Goal: Task Accomplishment & Management: Manage account settings

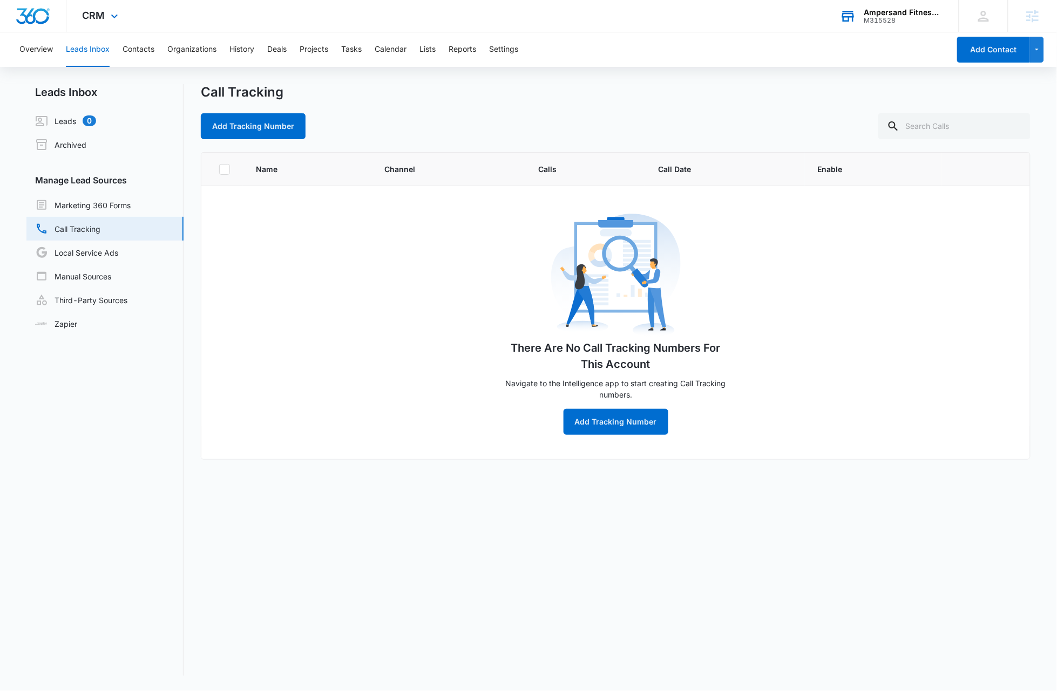
click at [891, 13] on div "Ampersand Fitness Gym" at bounding box center [903, 12] width 79 height 9
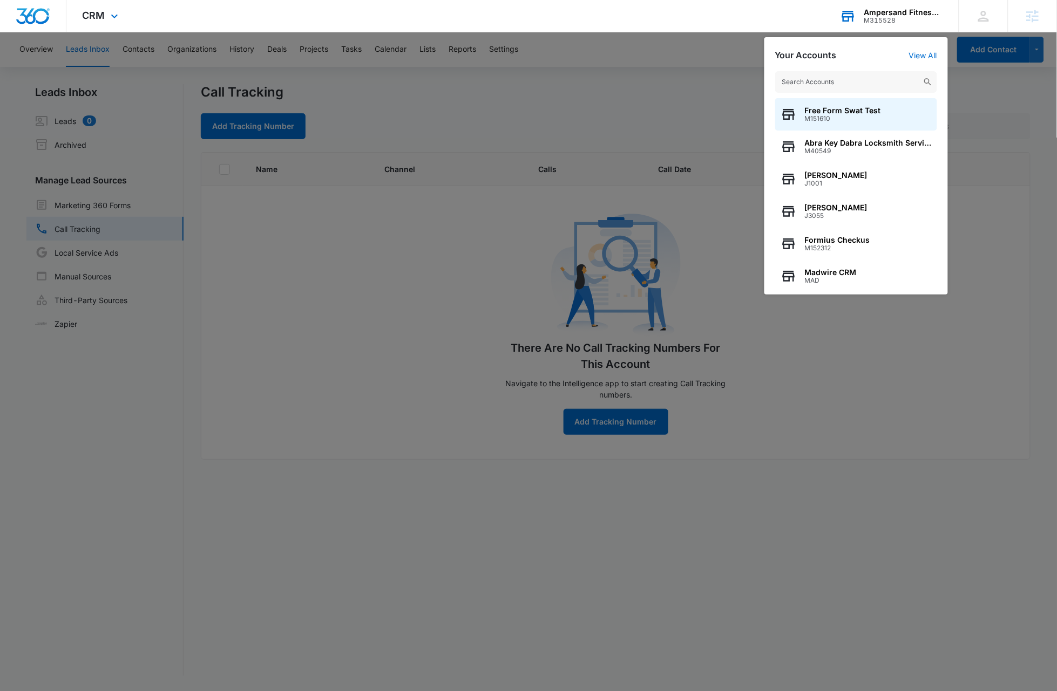
click at [854, 81] on input "text" at bounding box center [856, 82] width 162 height 22
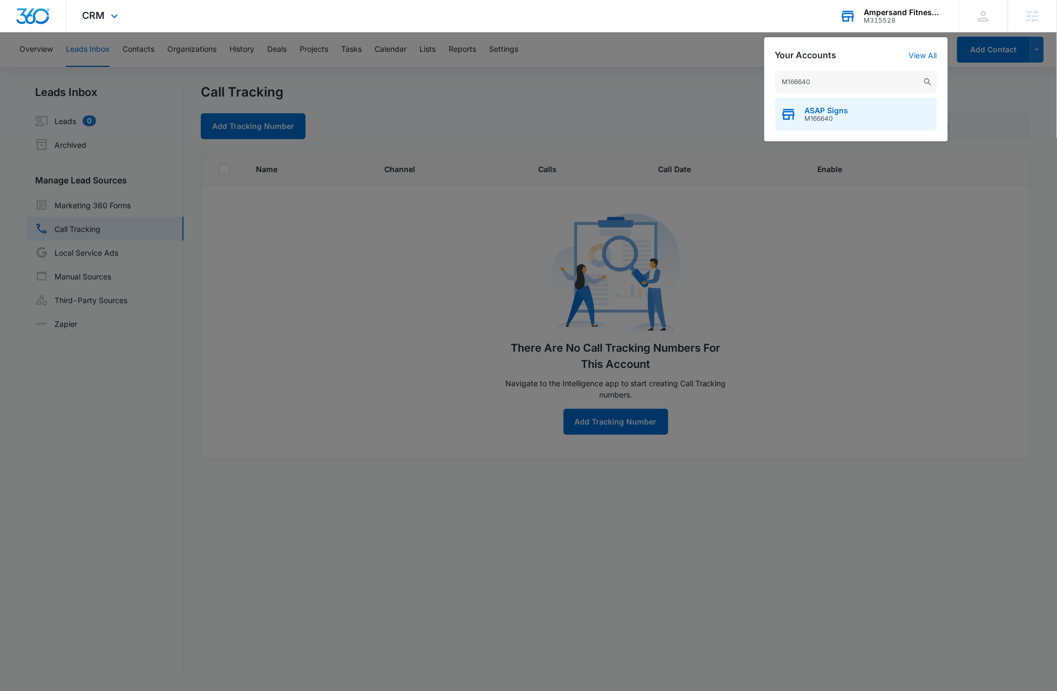
type input "M166640"
click at [835, 122] on span "M166640" at bounding box center [827, 119] width 44 height 8
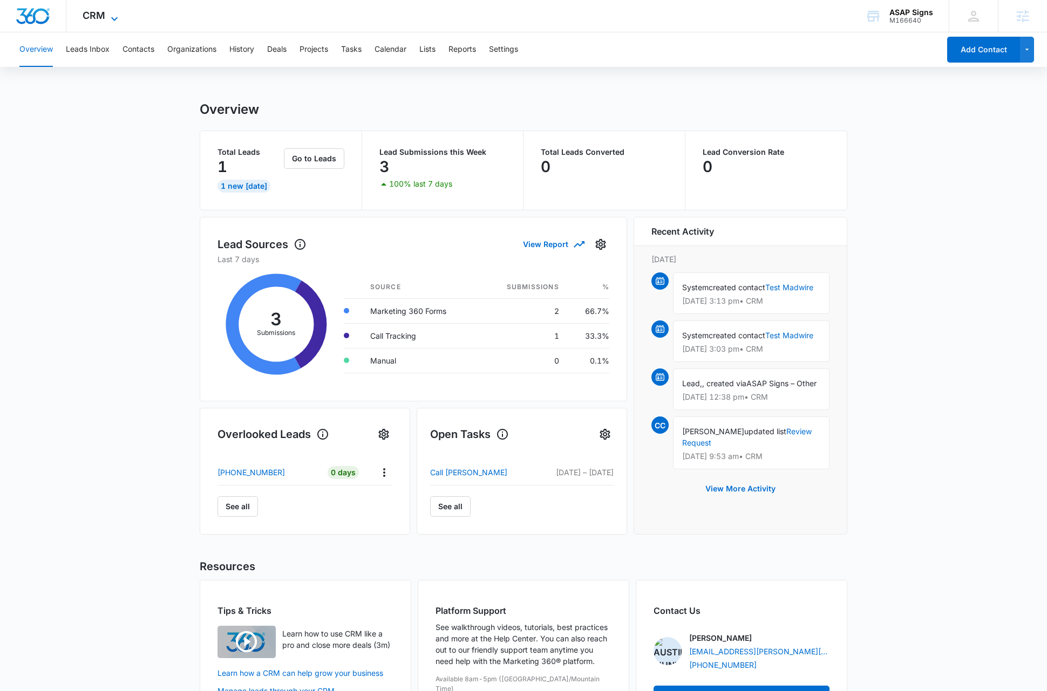
click at [103, 16] on span "CRM" at bounding box center [94, 15] width 23 height 11
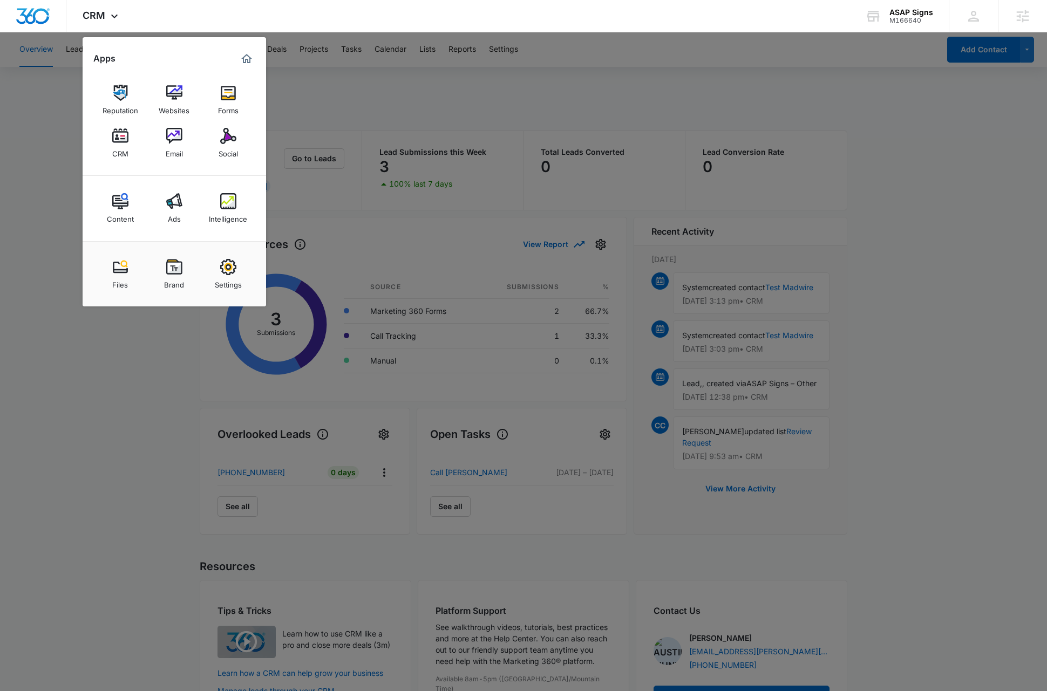
click at [222, 103] on div "Forms" at bounding box center [228, 108] width 21 height 14
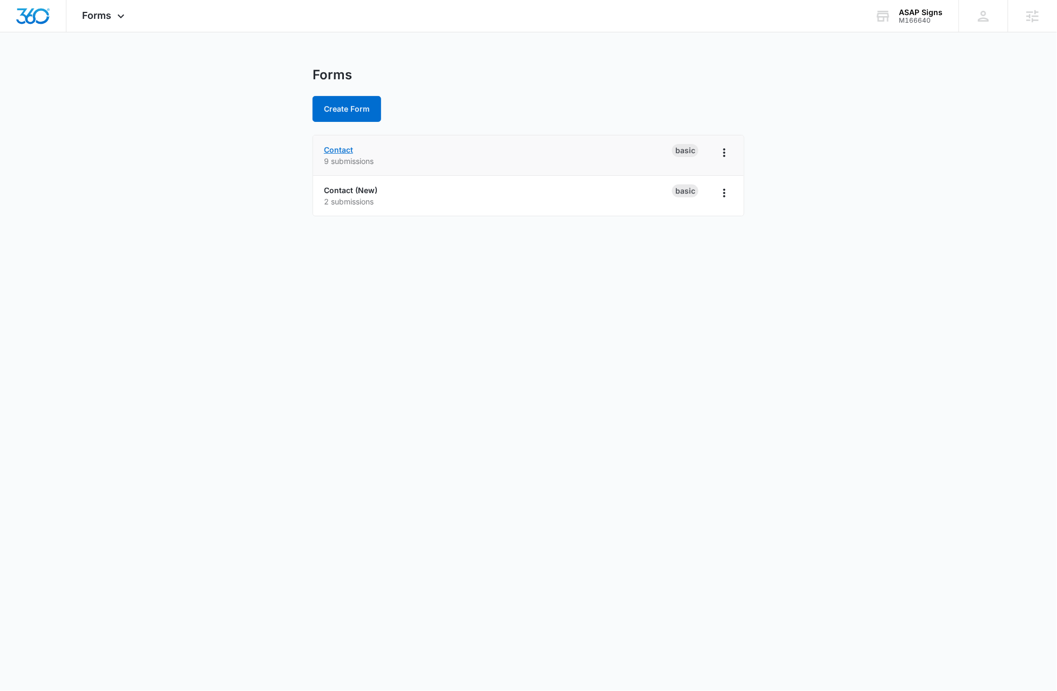
click at [349, 148] on link "Contact" at bounding box center [338, 149] width 29 height 9
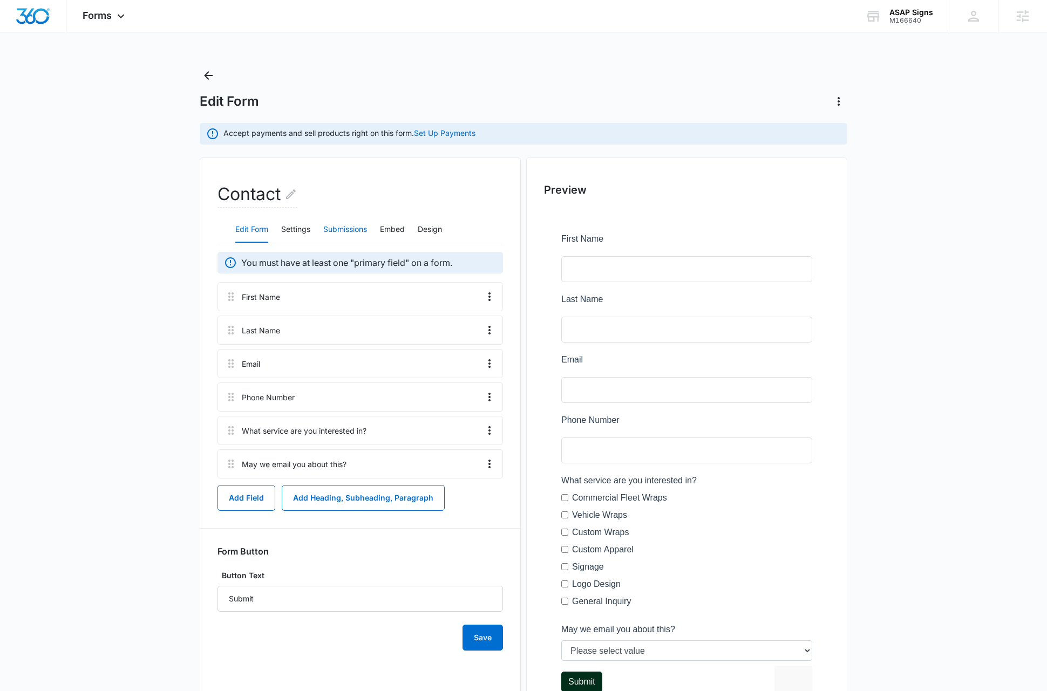
click at [356, 232] on button "Submissions" at bounding box center [345, 230] width 44 height 26
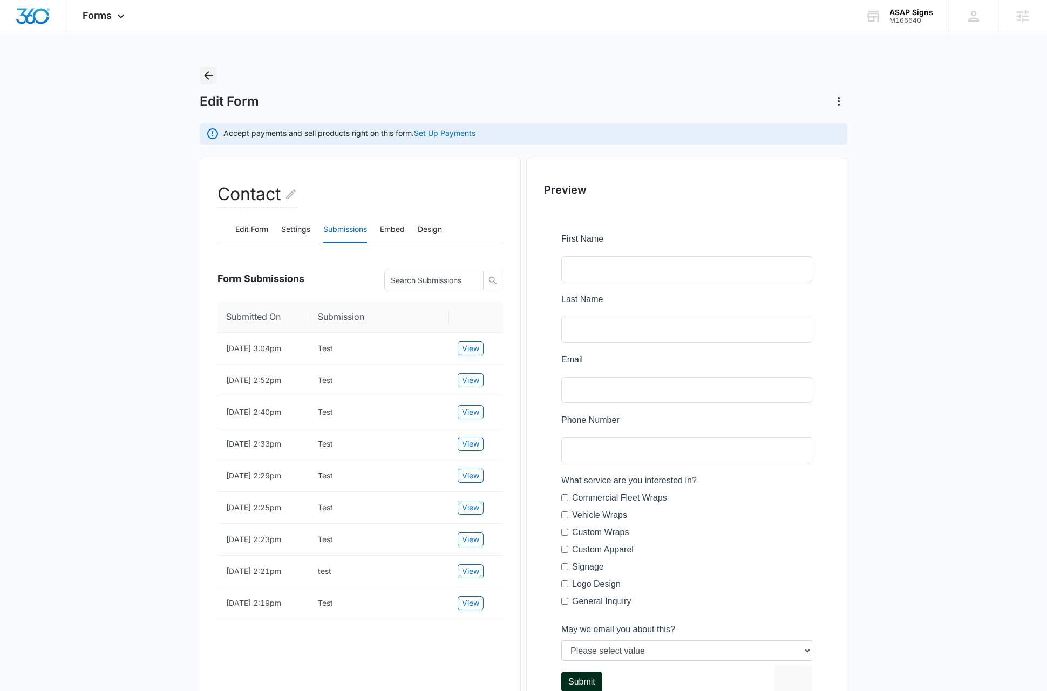
click at [210, 71] on icon "Back" at bounding box center [208, 75] width 13 height 13
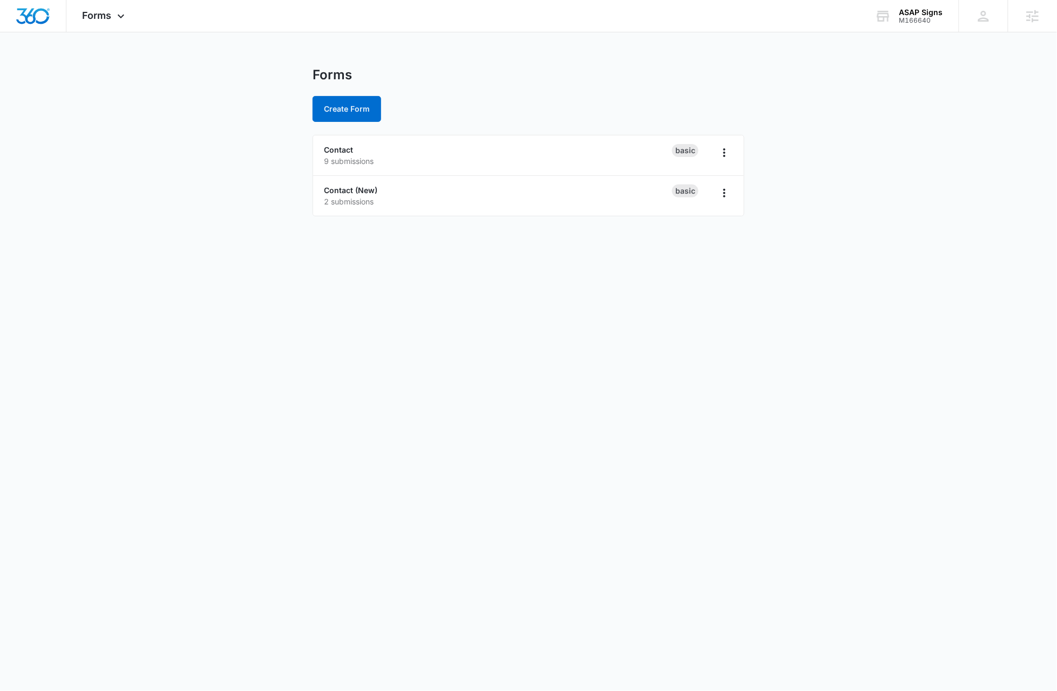
click at [180, 243] on body "Forms Apps Reputation Websites Forms CRM Email Social Content Ads Intelligence …" at bounding box center [528, 345] width 1057 height 691
click at [340, 191] on link "Contact (New)" at bounding box center [350, 190] width 53 height 9
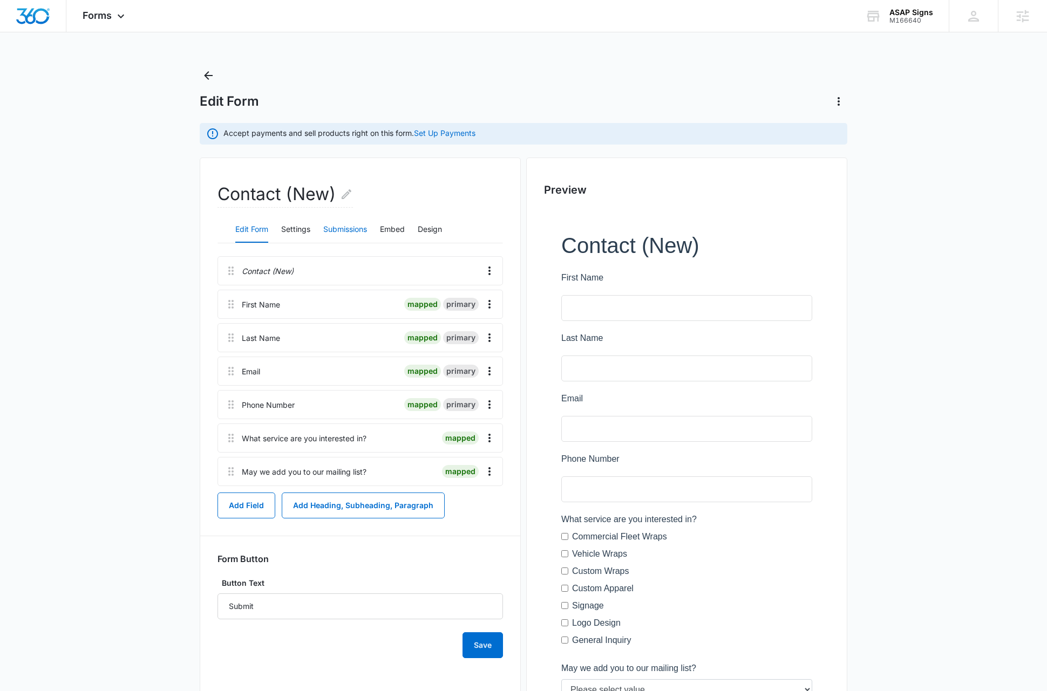
click at [367, 232] on button "Submissions" at bounding box center [345, 230] width 44 height 26
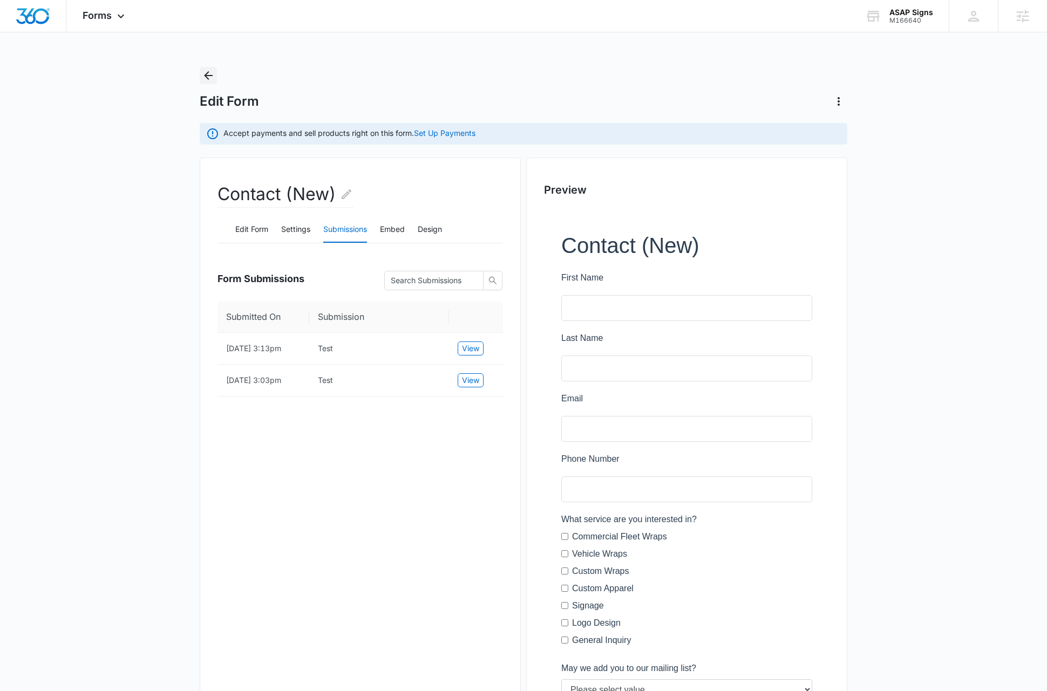
click at [208, 80] on icon "Back" at bounding box center [208, 75] width 13 height 13
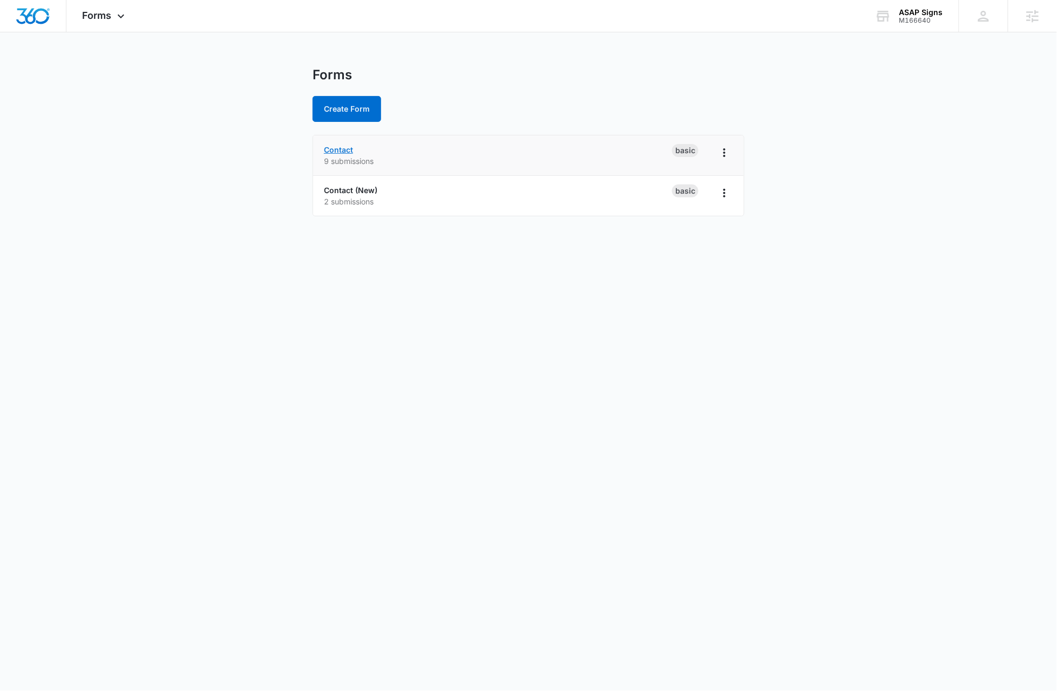
click at [336, 148] on link "Contact" at bounding box center [338, 149] width 29 height 9
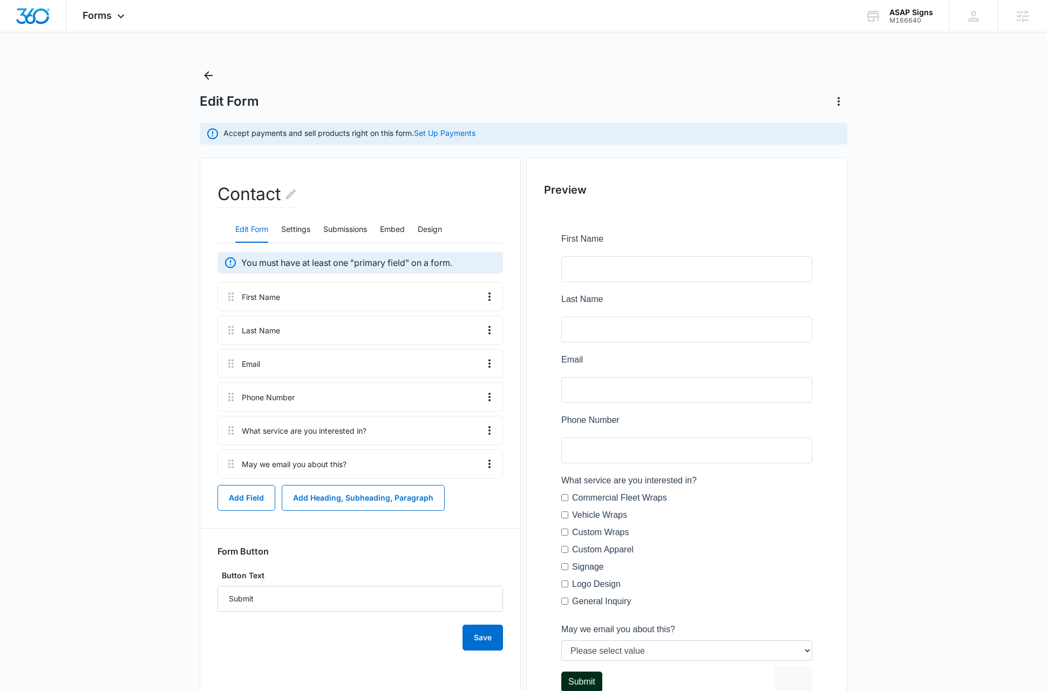
click at [97, 263] on main "Edit Form Accept payments and sell products right on this form. Set Up Payments…" at bounding box center [523, 416] width 1047 height 698
click at [947, 186] on main "Edit Form Accept payments and sell products right on this form. Set Up Payments…" at bounding box center [523, 416] width 1047 height 698
click at [337, 226] on button "Submissions" at bounding box center [345, 230] width 44 height 26
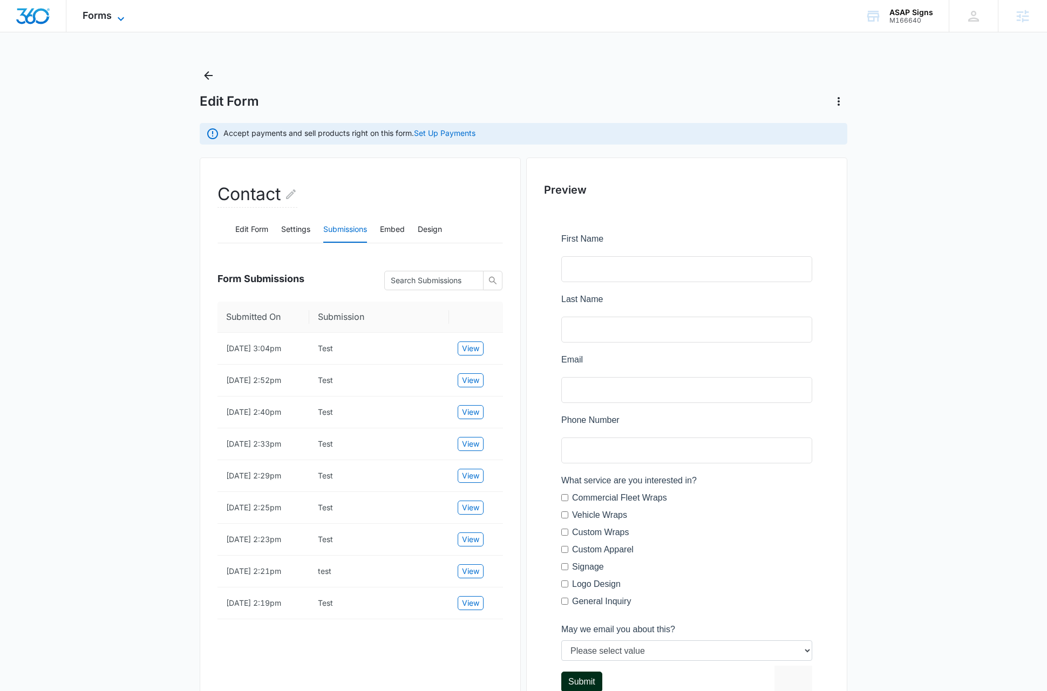
click at [127, 12] on icon at bounding box center [120, 18] width 13 height 13
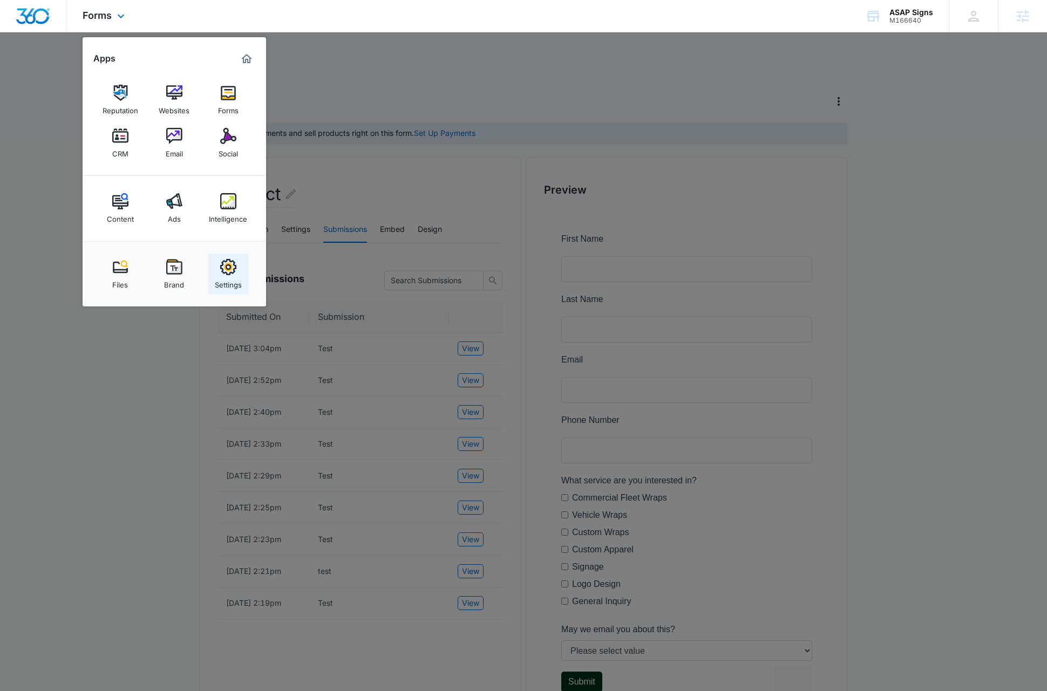
click at [237, 275] on div "Settings" at bounding box center [228, 282] width 27 height 14
select select "52"
select select "US"
select select "America/New_York"
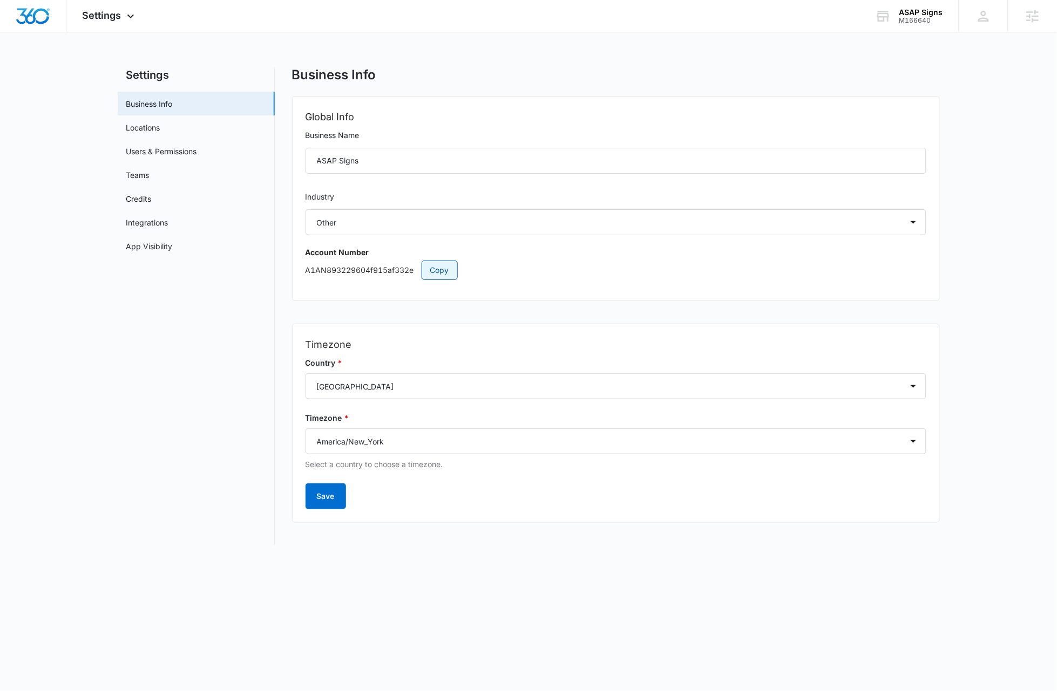
click at [447, 274] on span "Copy" at bounding box center [439, 270] width 19 height 12
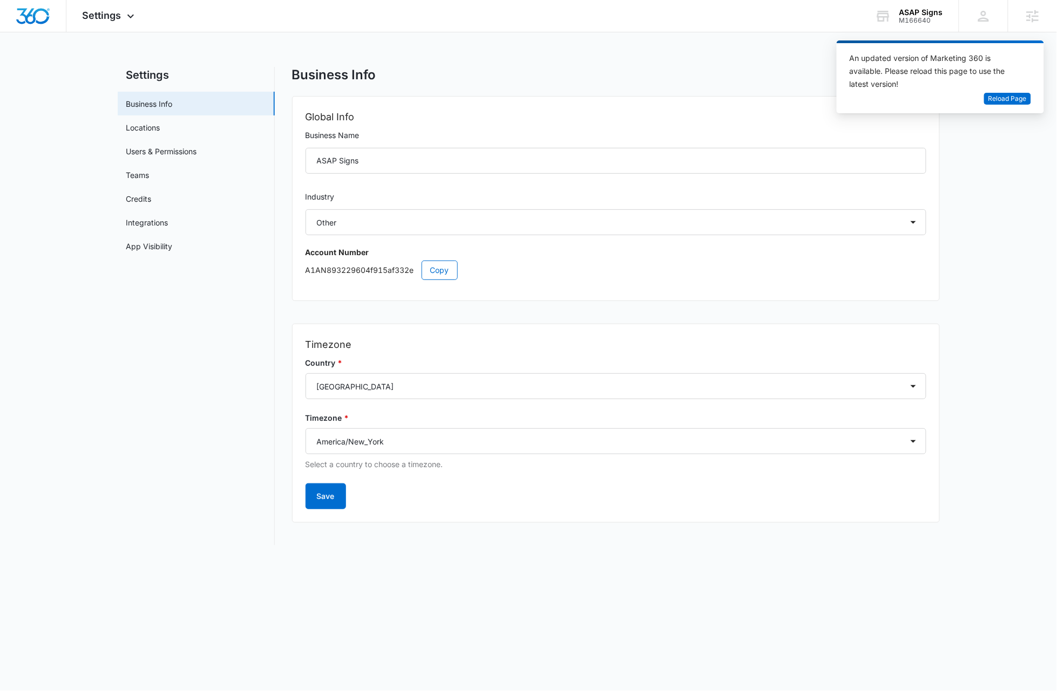
click at [603, 53] on div "Settings Apps Reputation Websites Forms CRM Email Social Content Ads Intelligen…" at bounding box center [528, 279] width 1057 height 559
click at [1017, 96] on span "Reload Page" at bounding box center [1007, 99] width 38 height 10
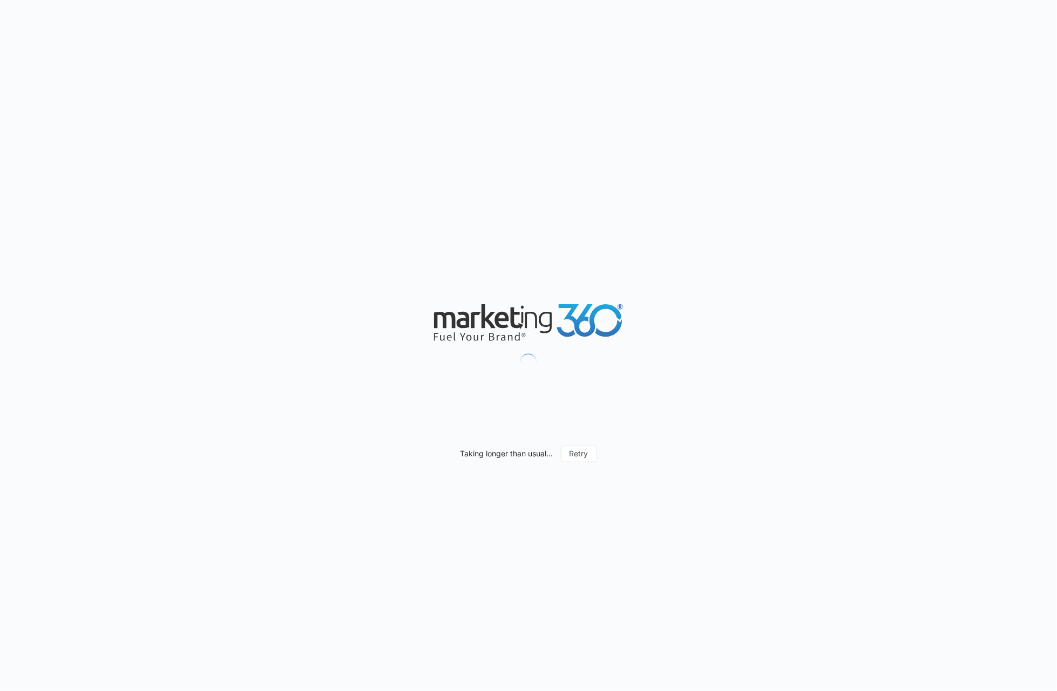
click at [154, 225] on div "Taking longer than usual... Retry" at bounding box center [528, 345] width 1057 height 691
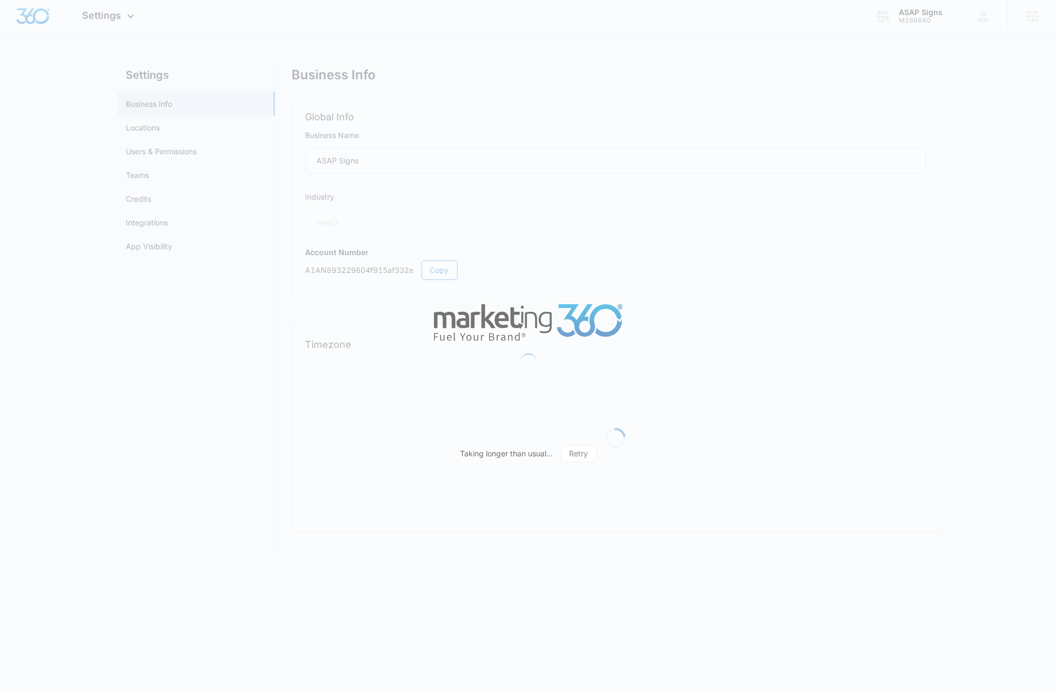
select select "52"
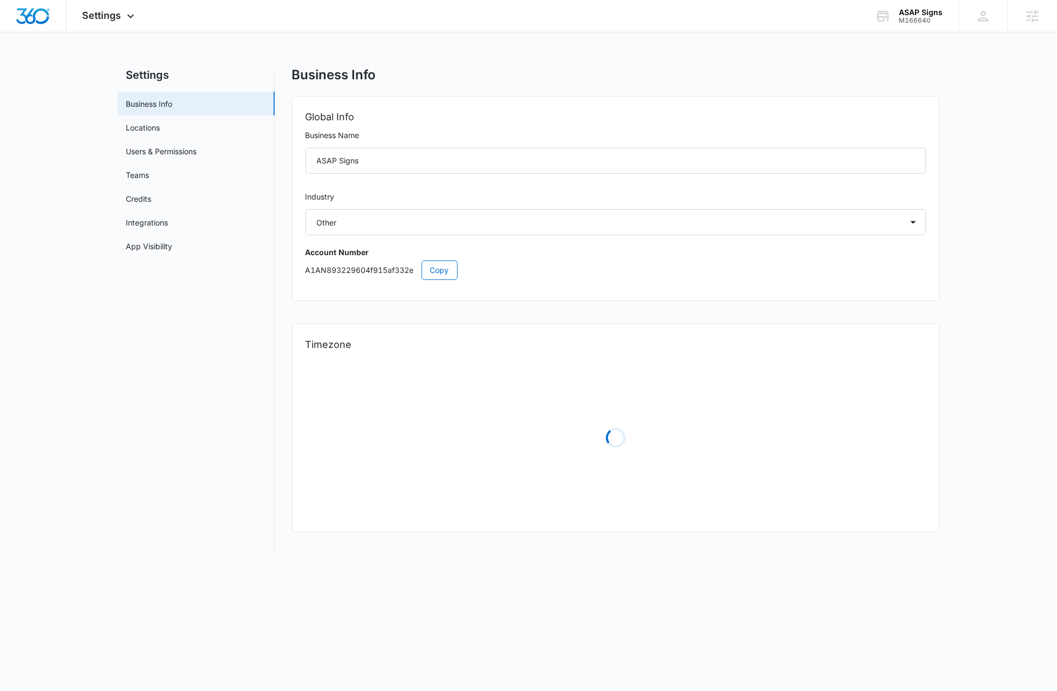
select select "US"
select select "America/New_York"
drag, startPoint x: 190, startPoint y: 347, endPoint x: 190, endPoint y: 341, distance: 6.0
click at [190, 347] on nav "Settings Business Info Locations Users & Permissions Teams Credits Integrations…" at bounding box center [196, 306] width 157 height 479
click at [165, 352] on nav "Settings Business Info Locations Users & Permissions Teams Credits Integrations…" at bounding box center [196, 306] width 157 height 479
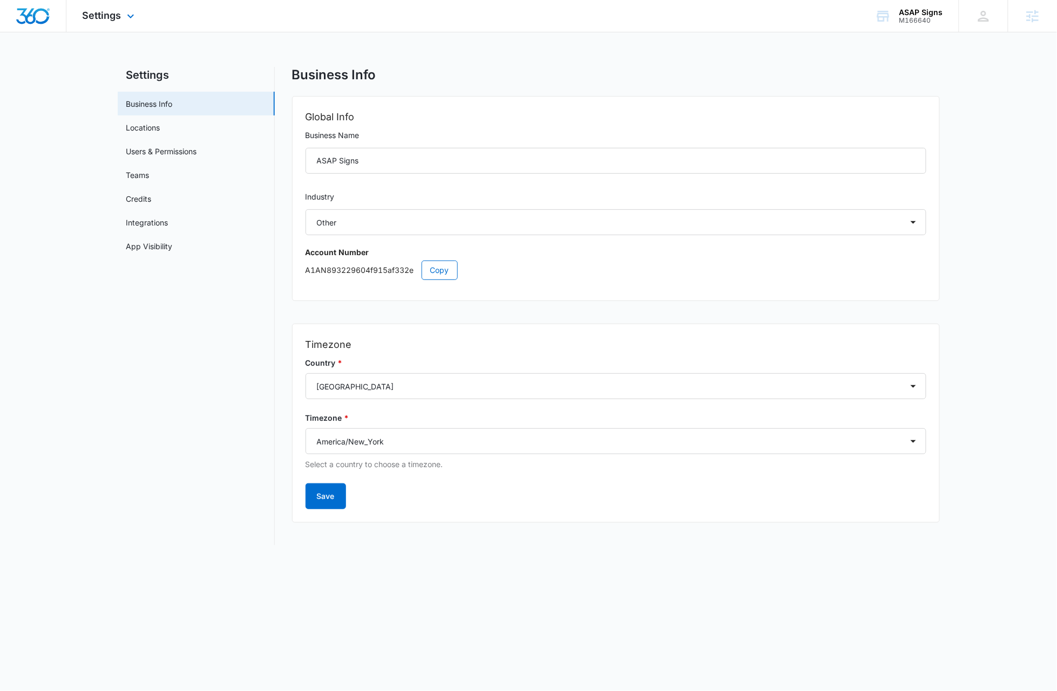
click at [30, 19] on img "Dashboard" at bounding box center [33, 16] width 35 height 16
